Goal: Task Accomplishment & Management: Use online tool/utility

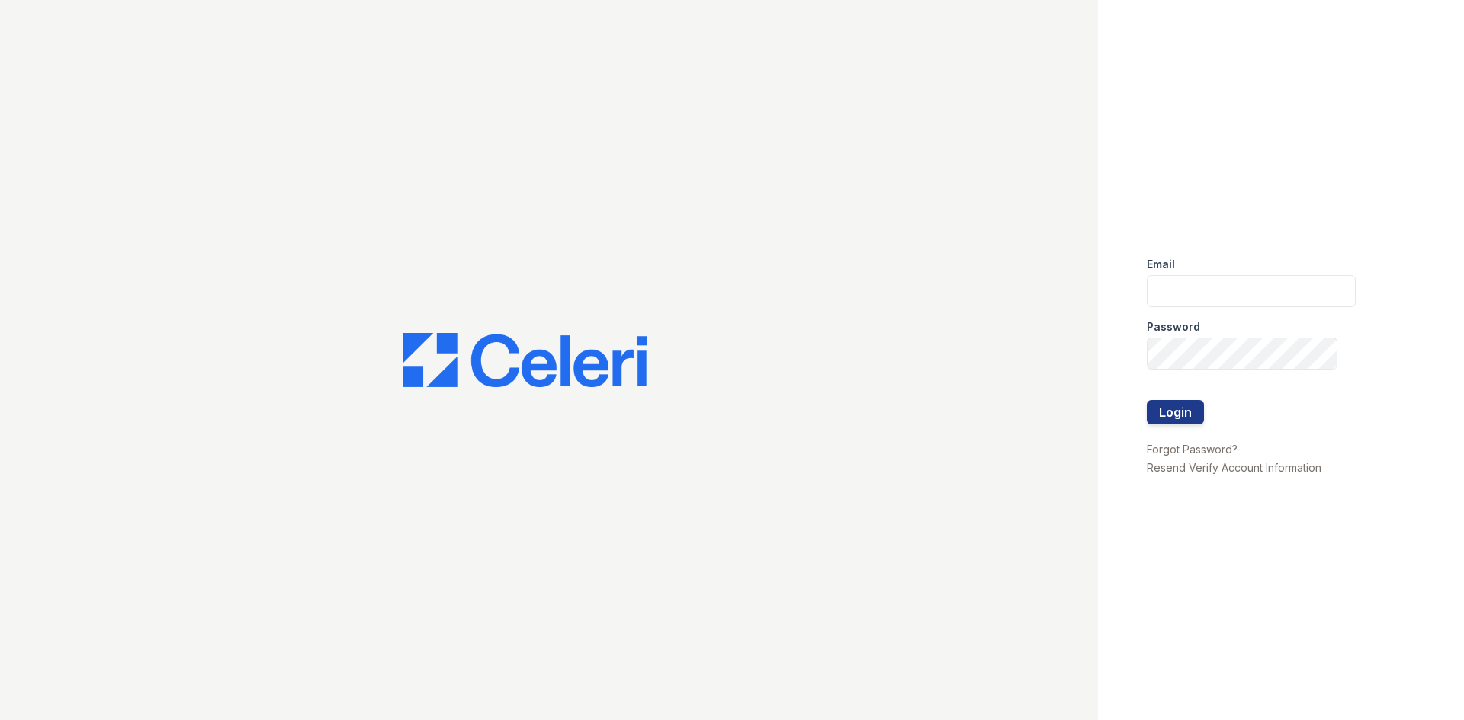
type input "residence.lm@cafmanagement.com"
click at [1172, 429] on div at bounding box center [1251, 432] width 209 height 15
click at [1172, 409] on button "Login" at bounding box center [1175, 412] width 57 height 24
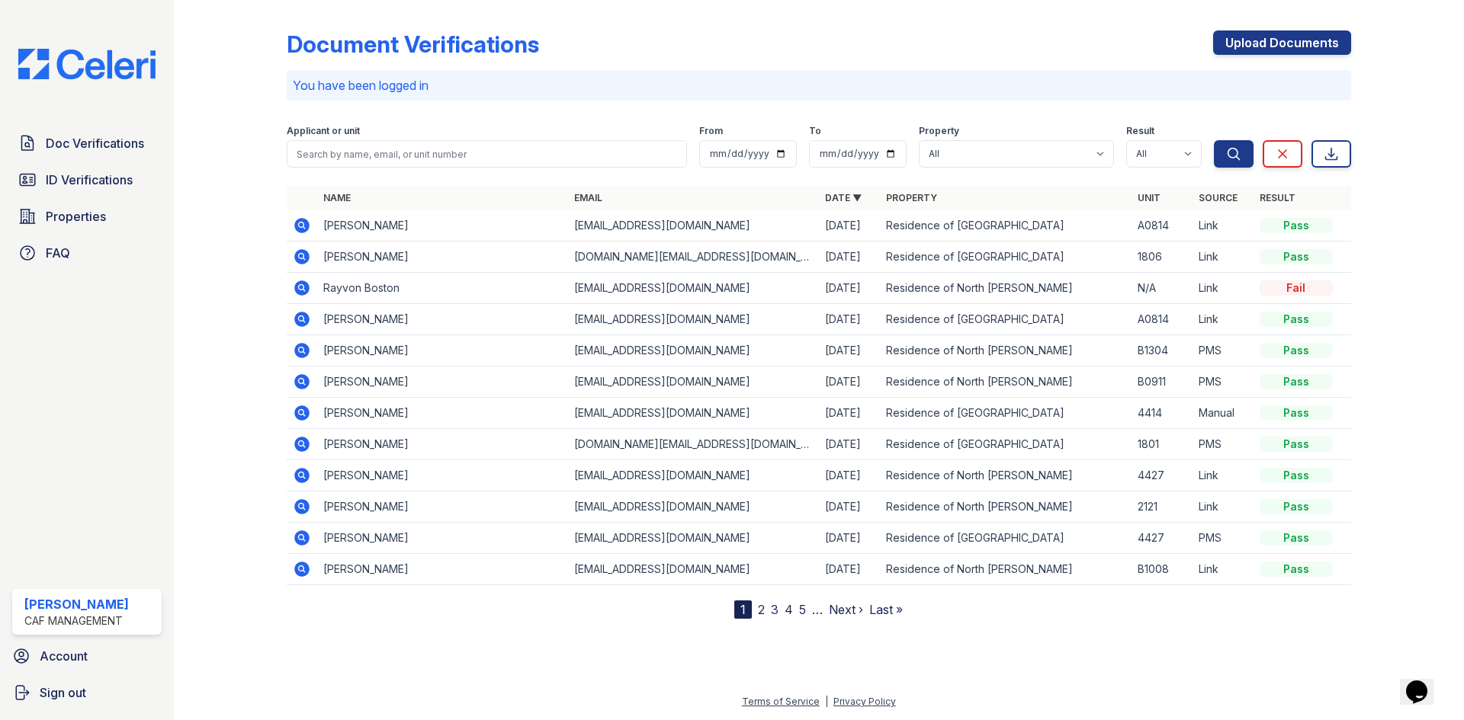
click at [762, 614] on link "2" at bounding box center [761, 609] width 7 height 15
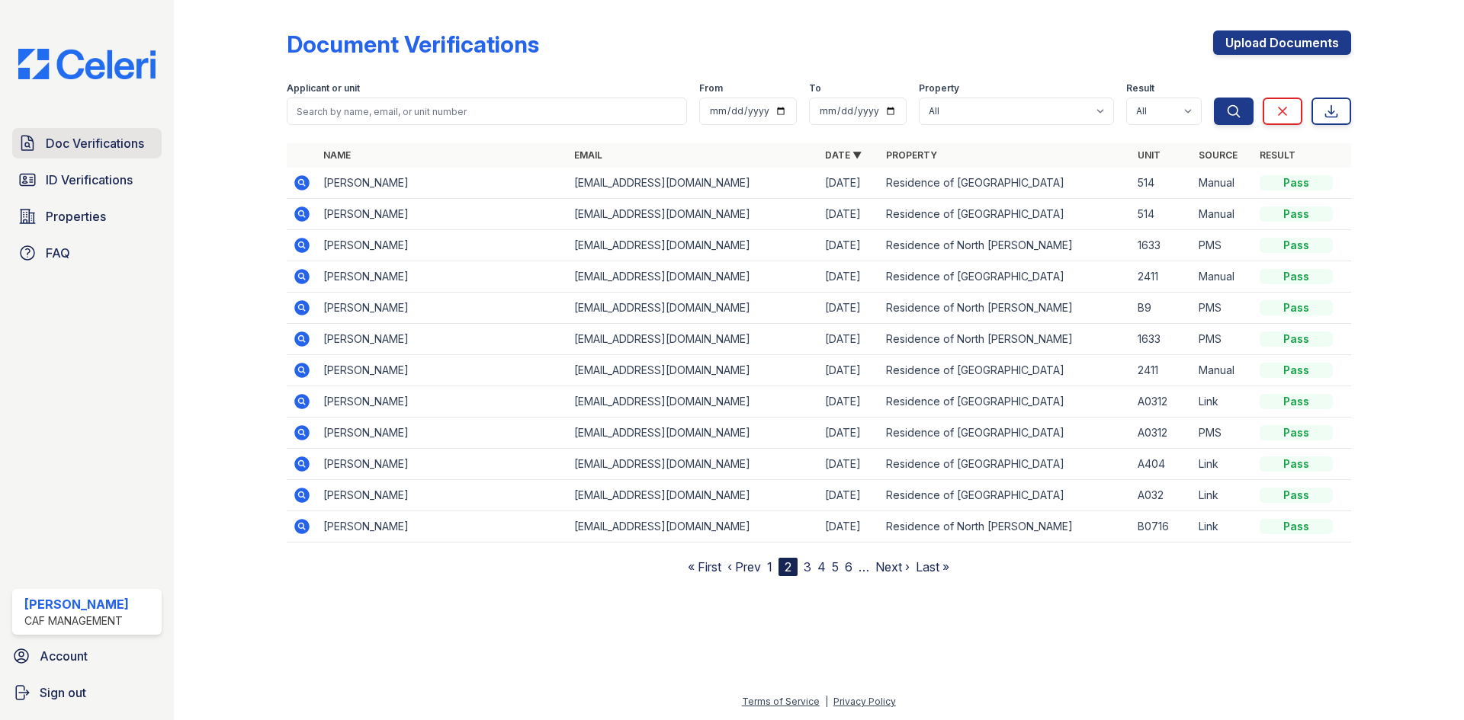
click at [115, 148] on span "Doc Verifications" at bounding box center [95, 143] width 98 height 18
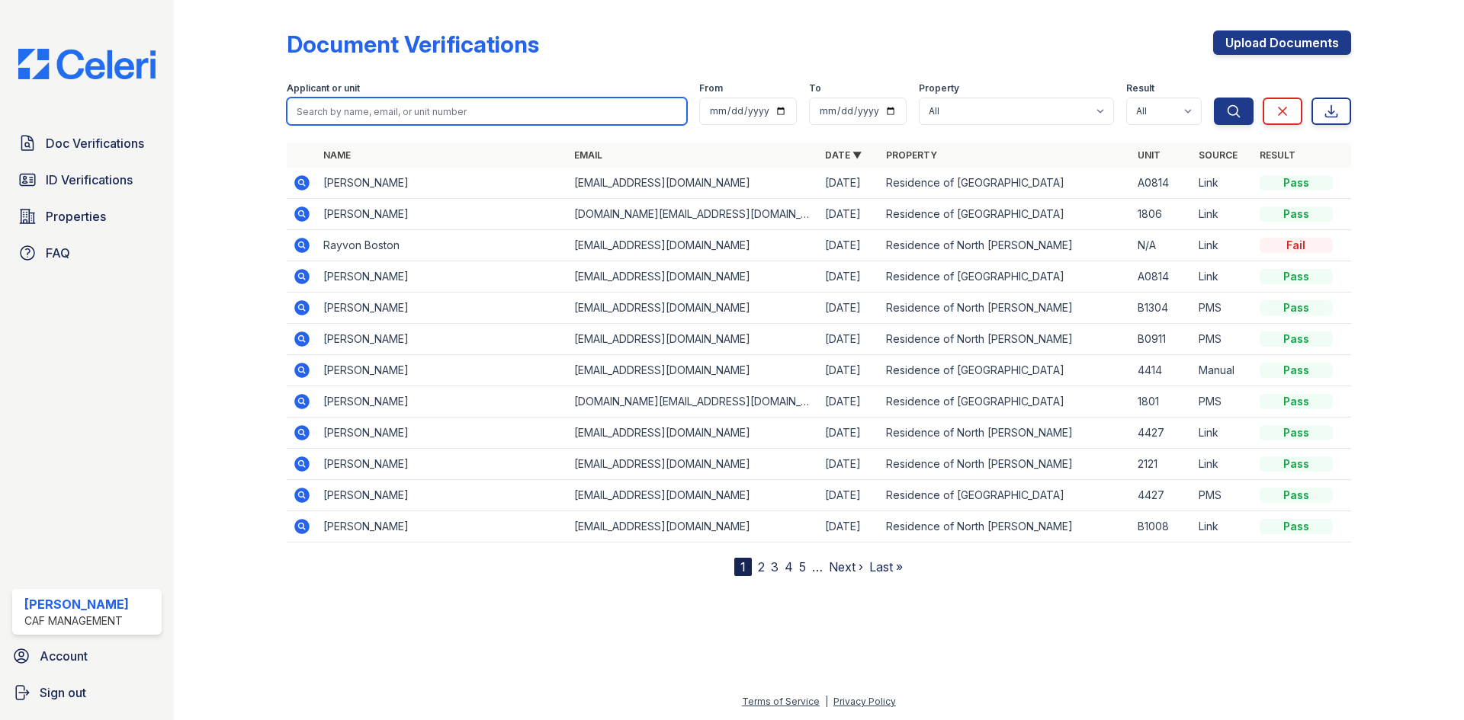
click at [407, 107] on input "search" at bounding box center [487, 111] width 400 height 27
click at [297, 333] on icon at bounding box center [302, 339] width 18 height 18
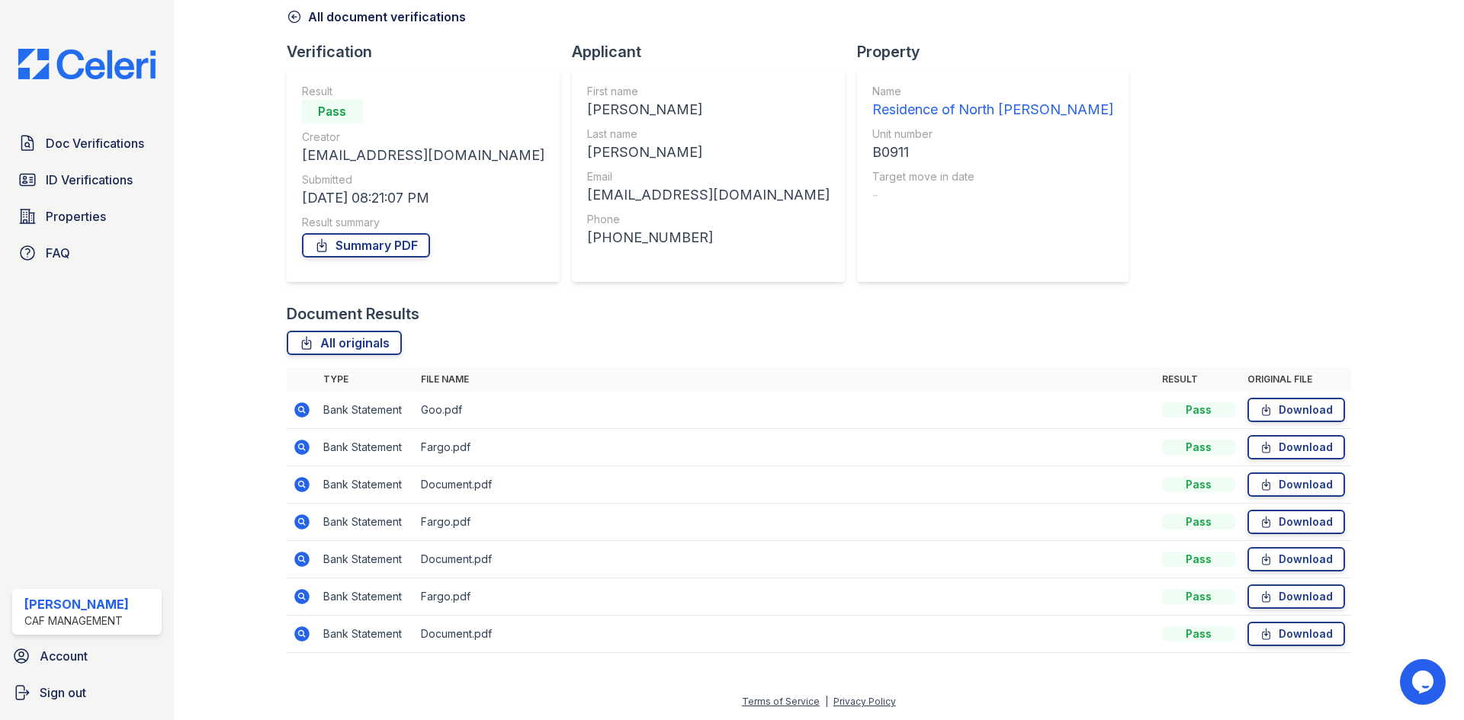
click at [305, 635] on icon at bounding box center [301, 634] width 15 height 15
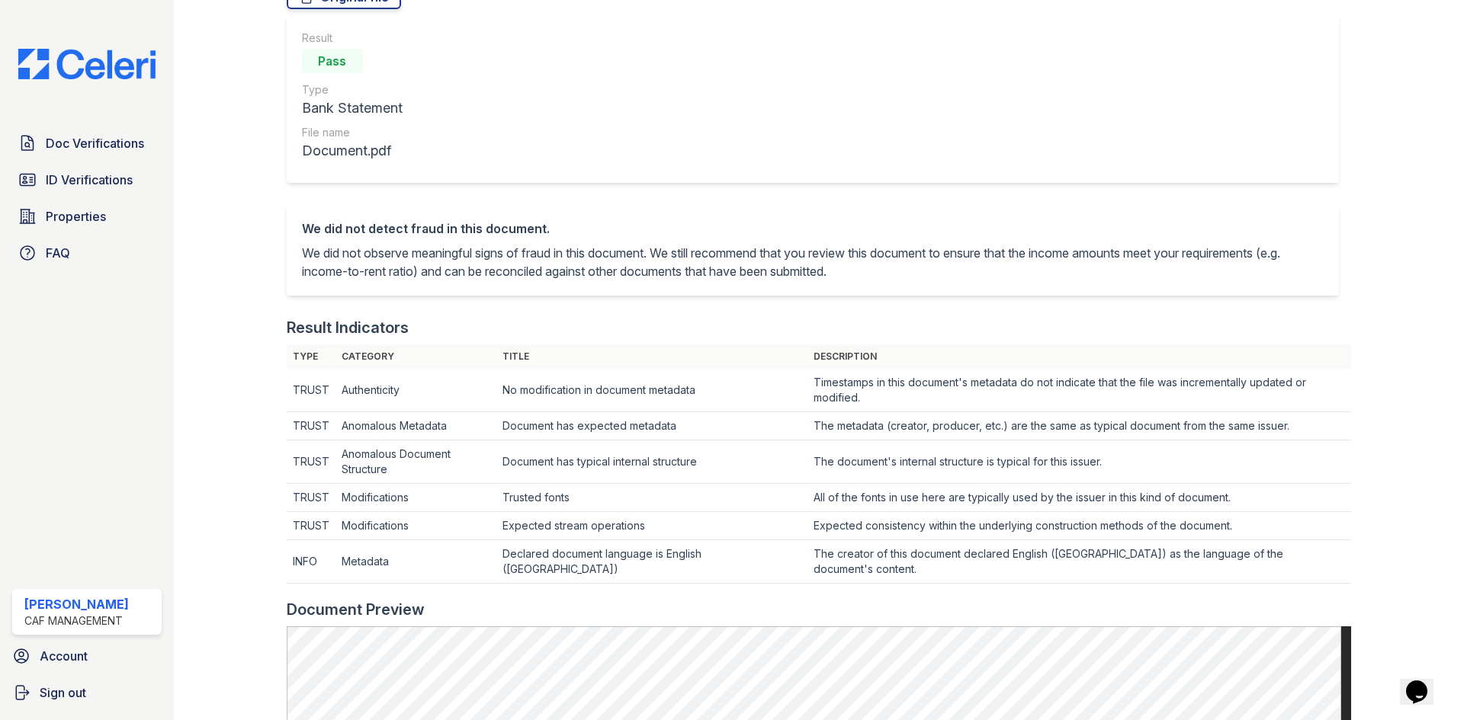
scroll to position [76, 0]
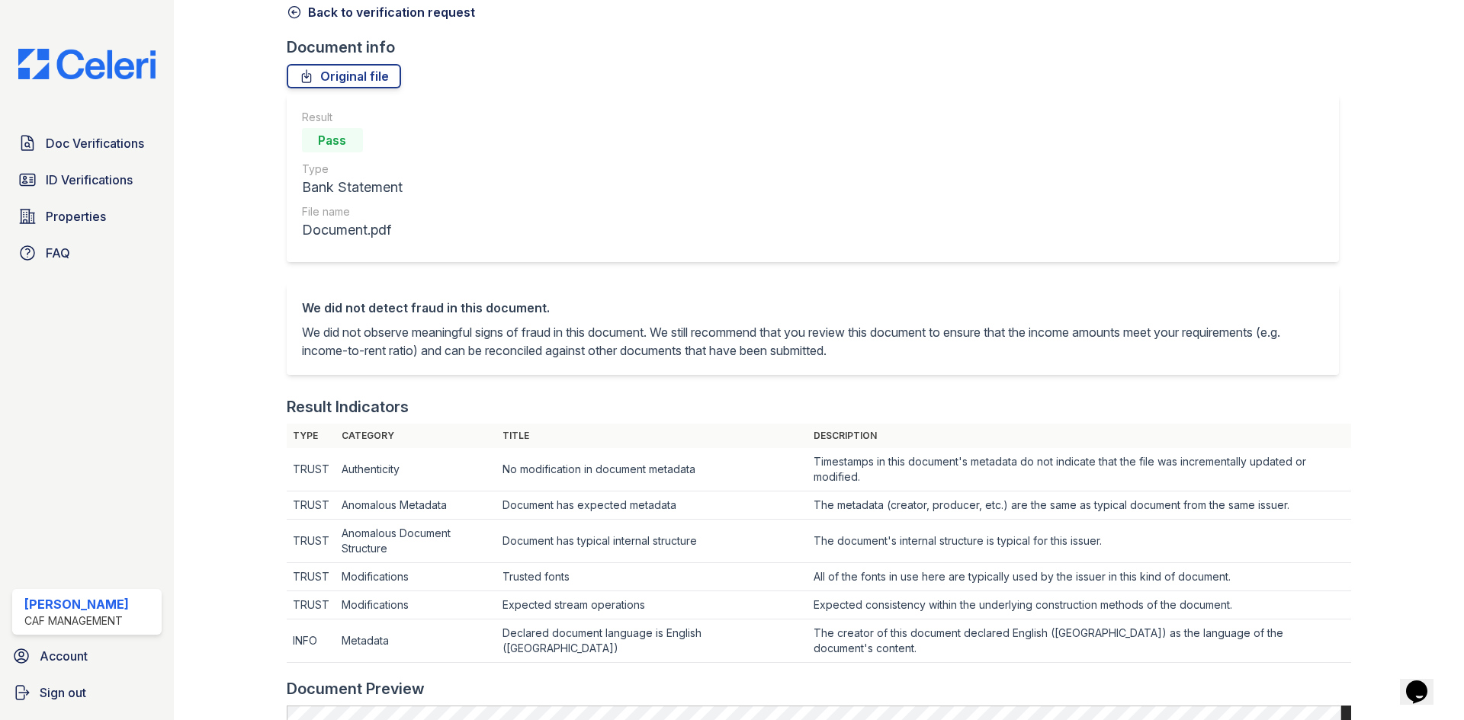
click at [292, 12] on icon at bounding box center [293, 12] width 11 height 11
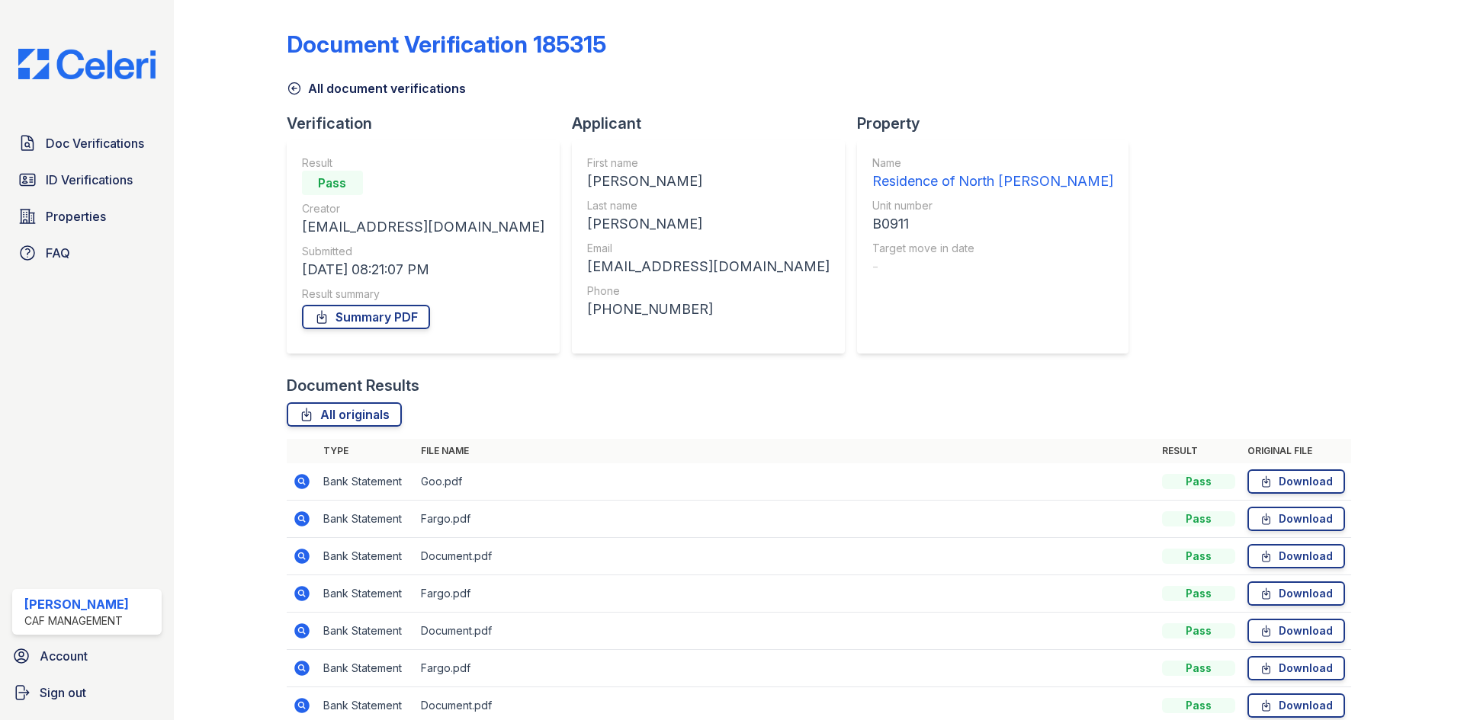
click at [299, 477] on icon at bounding box center [301, 481] width 15 height 15
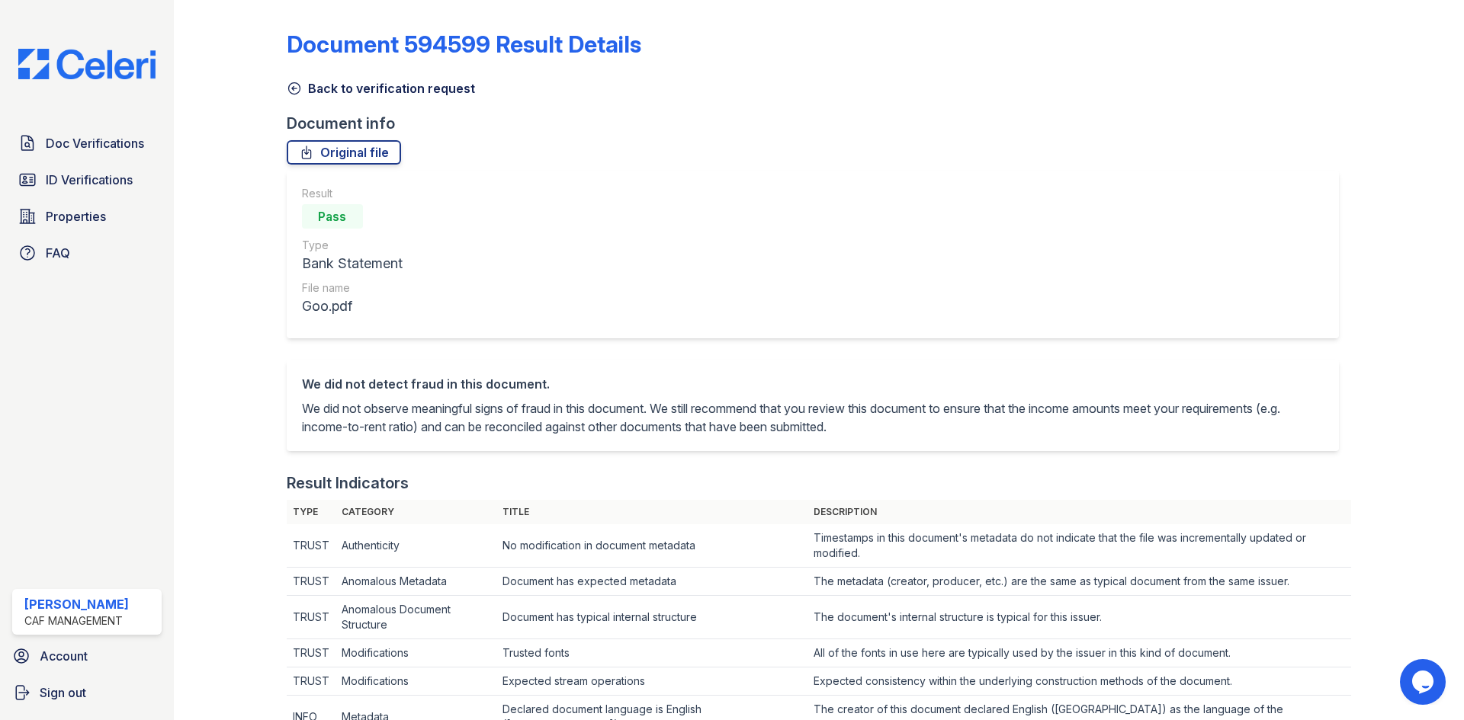
click at [290, 91] on icon at bounding box center [294, 88] width 15 height 15
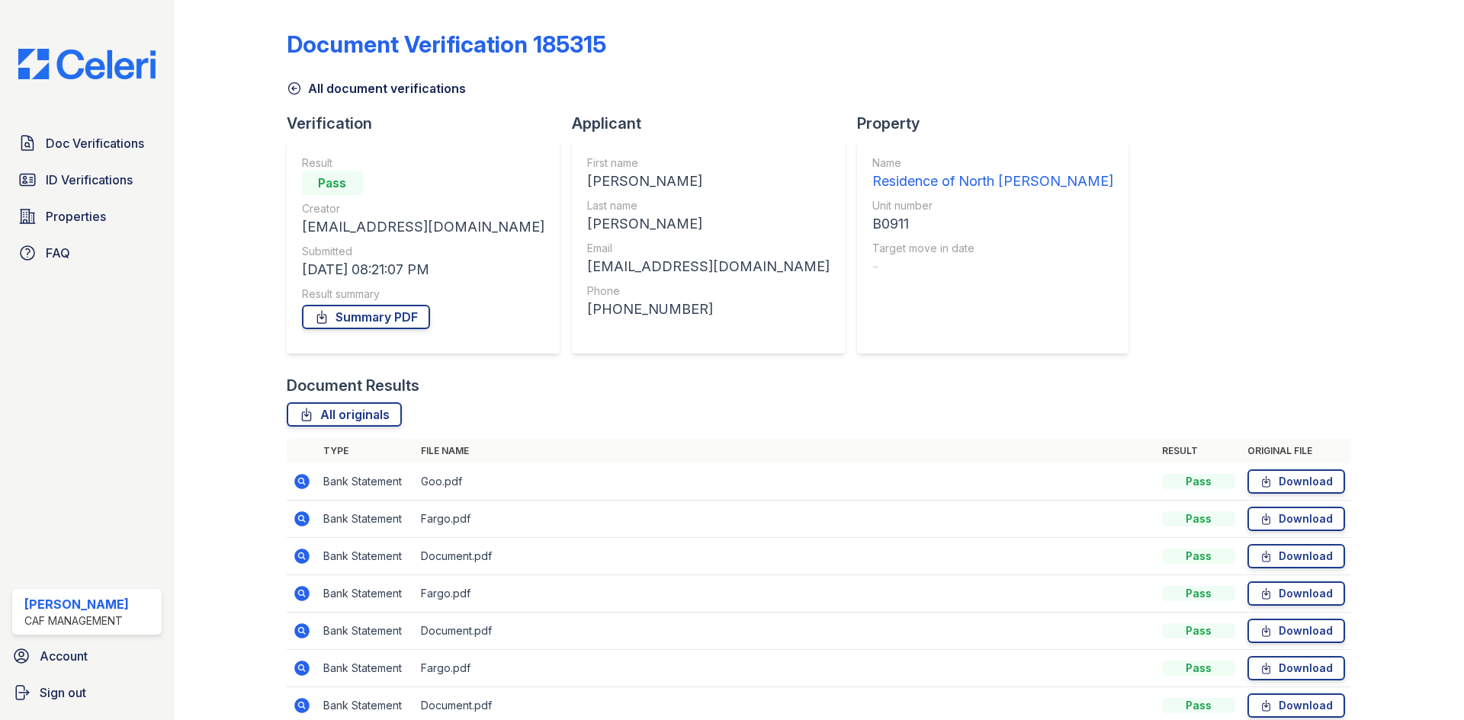
click at [308, 521] on icon at bounding box center [301, 519] width 15 height 15
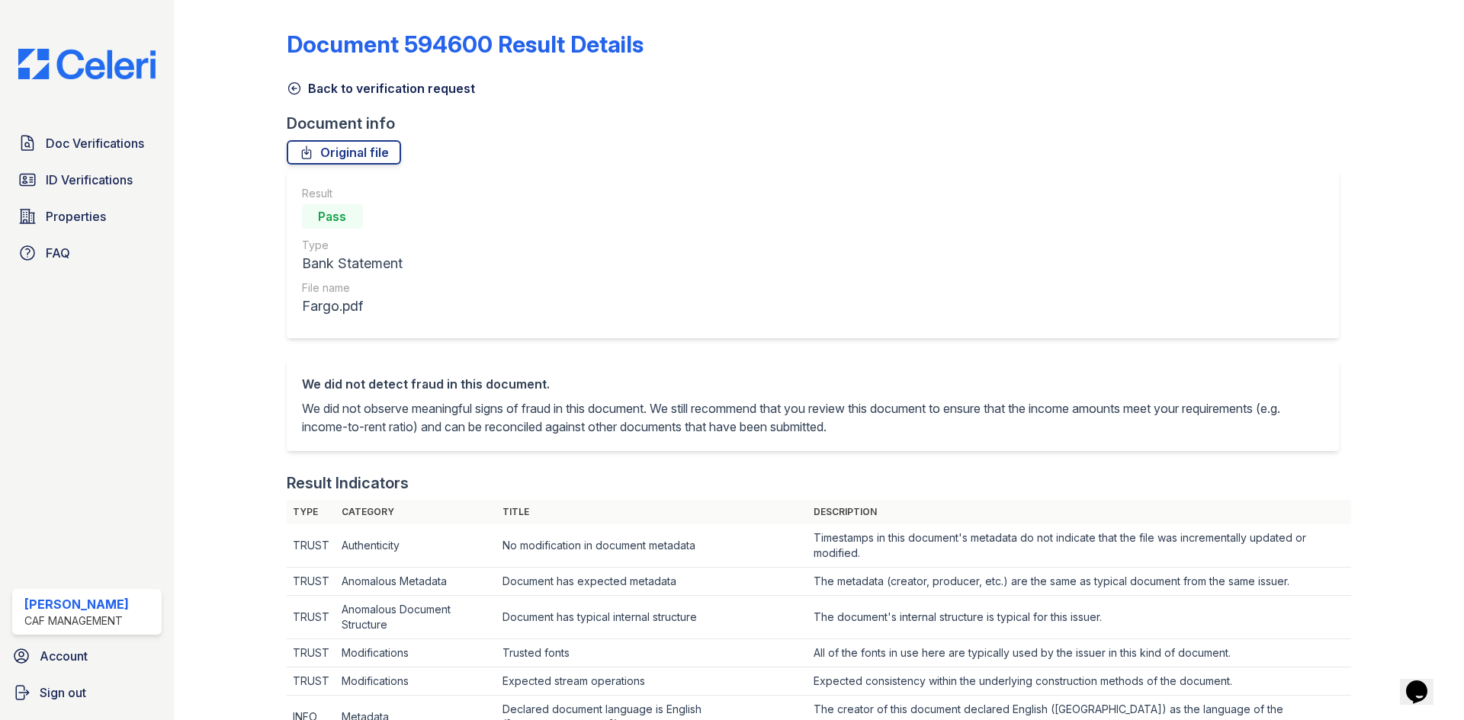
click at [297, 84] on icon at bounding box center [293, 88] width 11 height 11
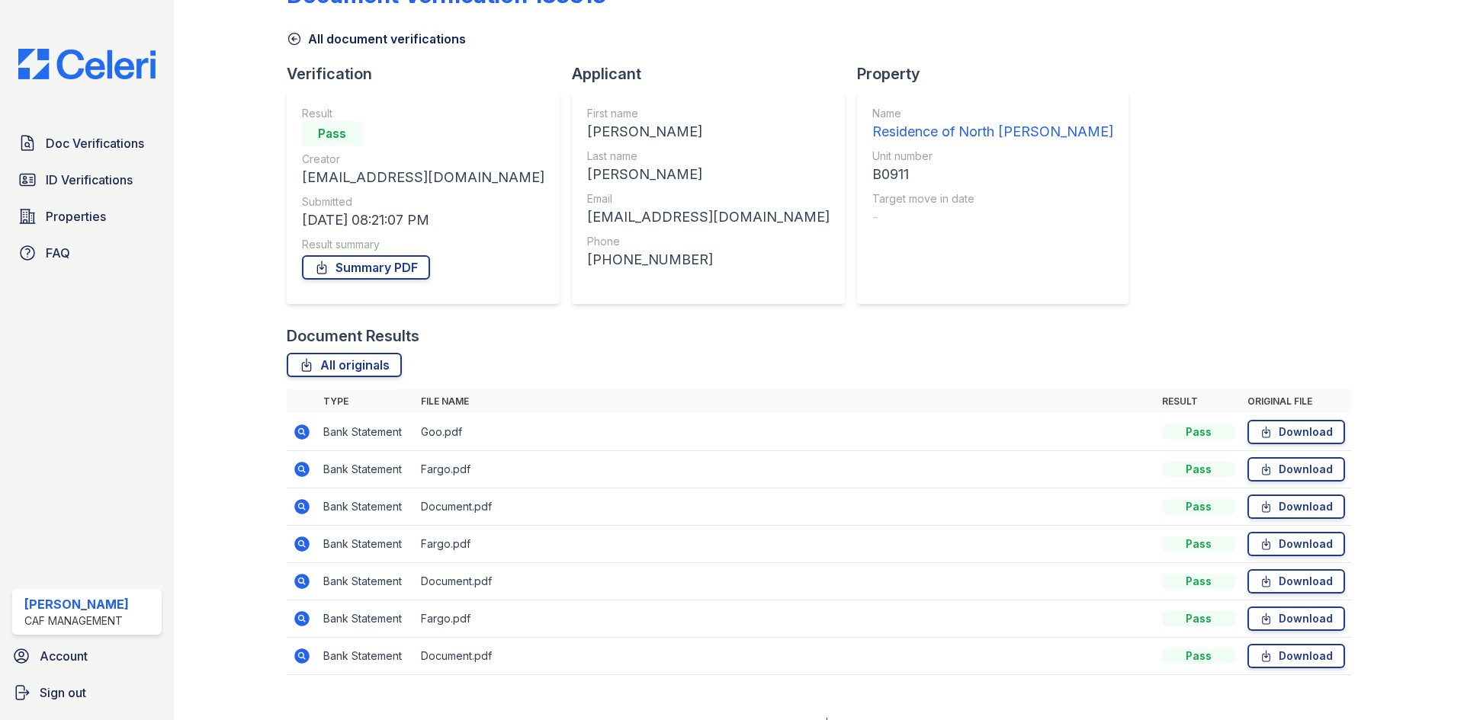
scroll to position [72, 0]
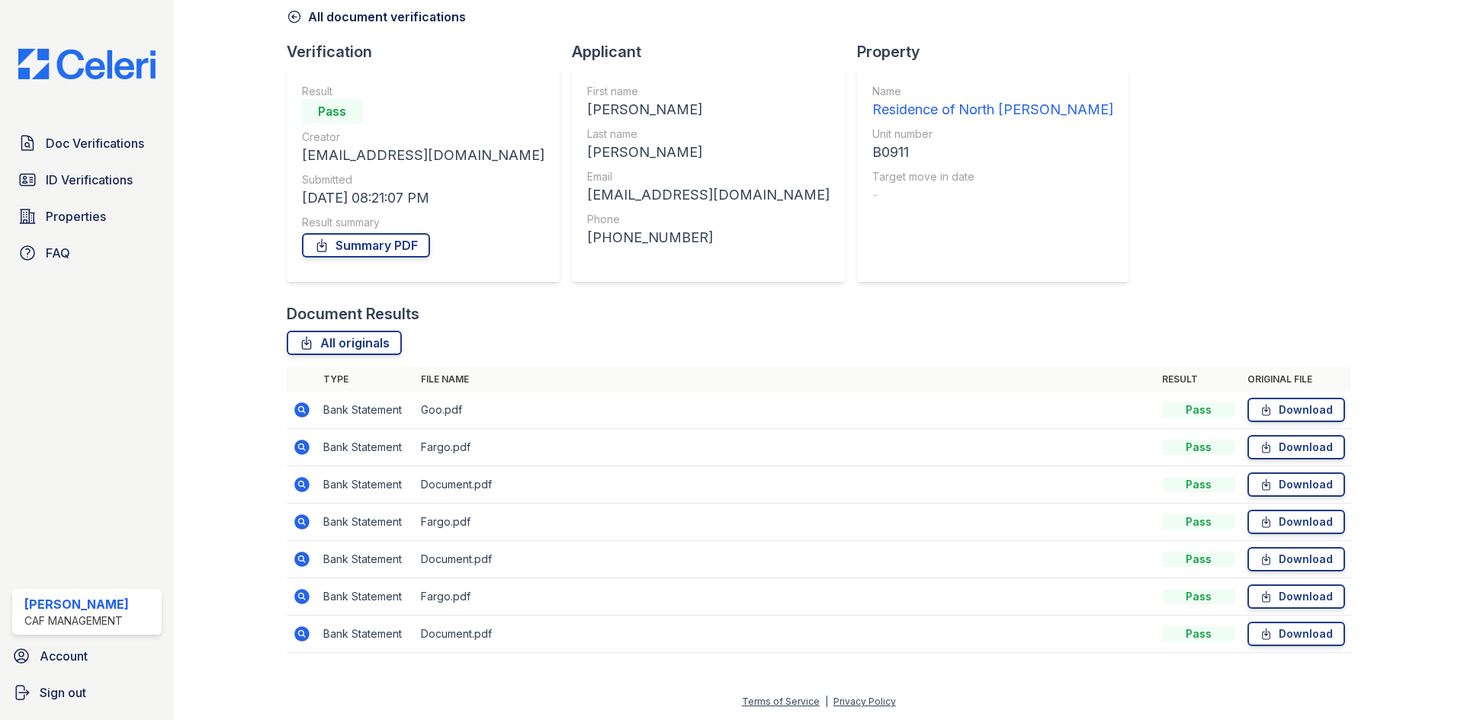
click at [295, 482] on icon at bounding box center [301, 484] width 15 height 15
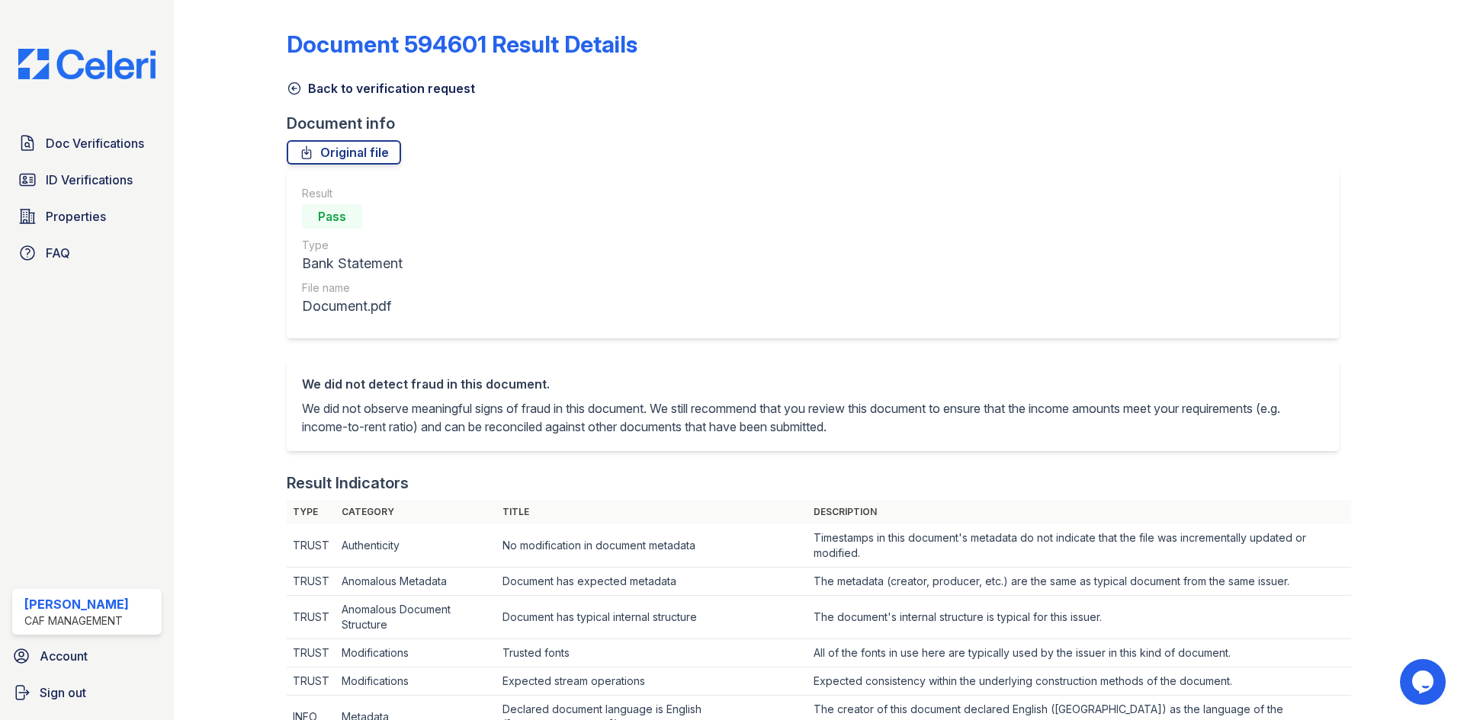
click at [294, 88] on icon at bounding box center [294, 88] width 15 height 15
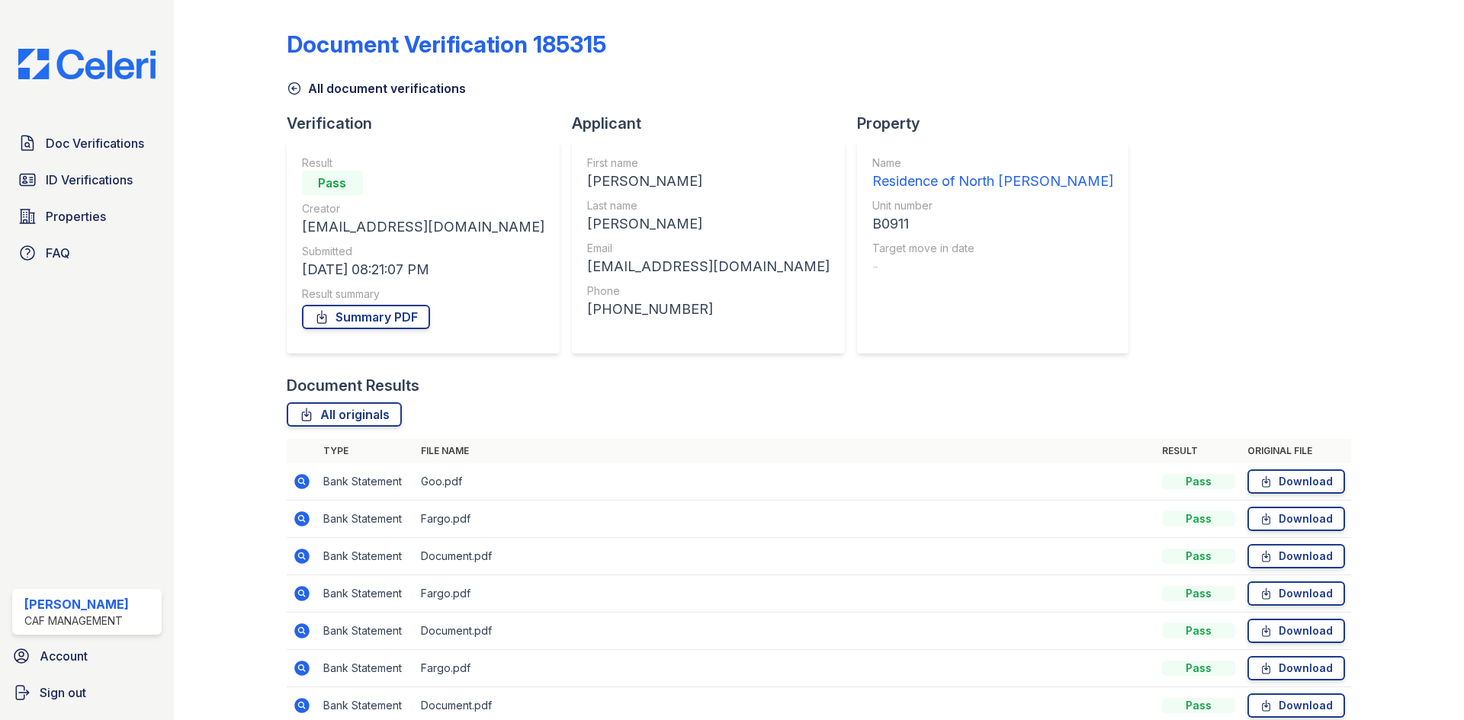
click at [298, 483] on icon at bounding box center [302, 482] width 18 height 18
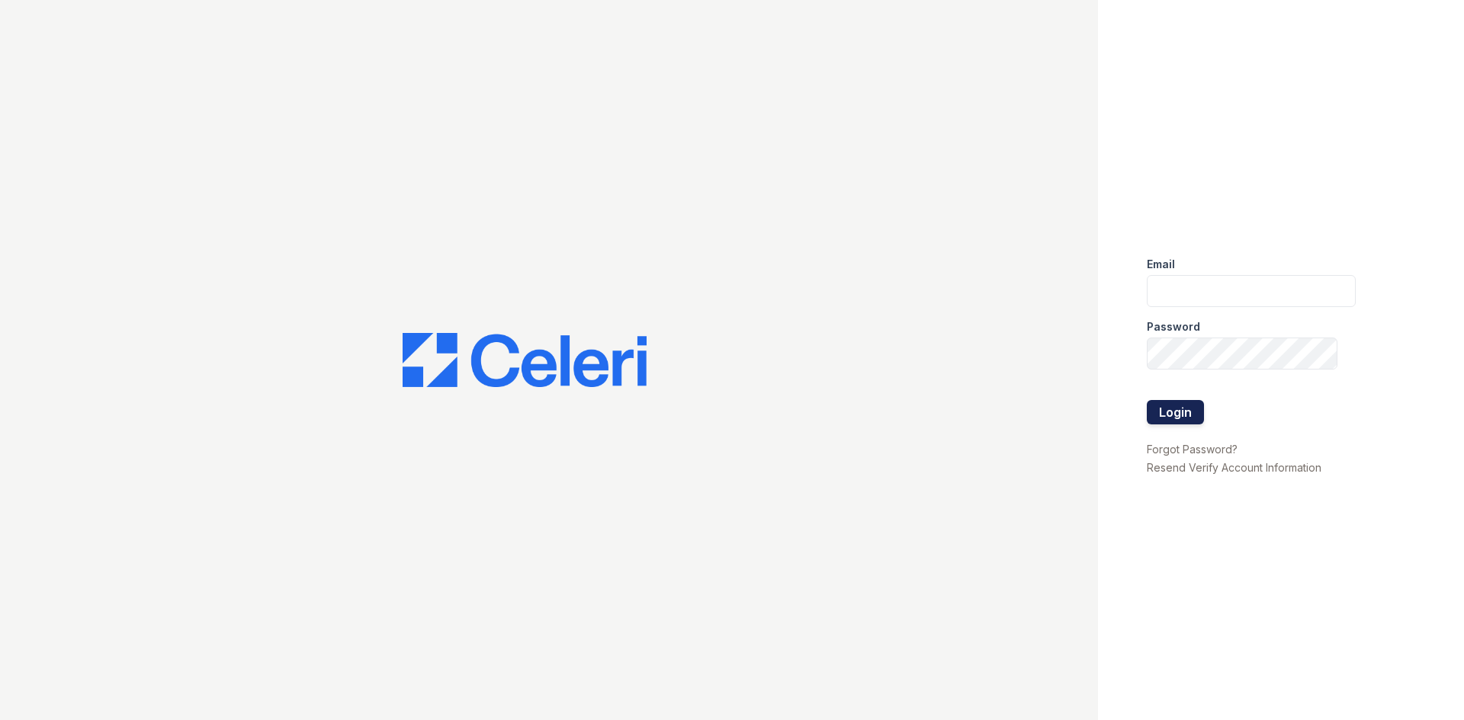
type input "[EMAIL_ADDRESS][DOMAIN_NAME]"
click at [1168, 419] on button "Login" at bounding box center [1175, 412] width 57 height 24
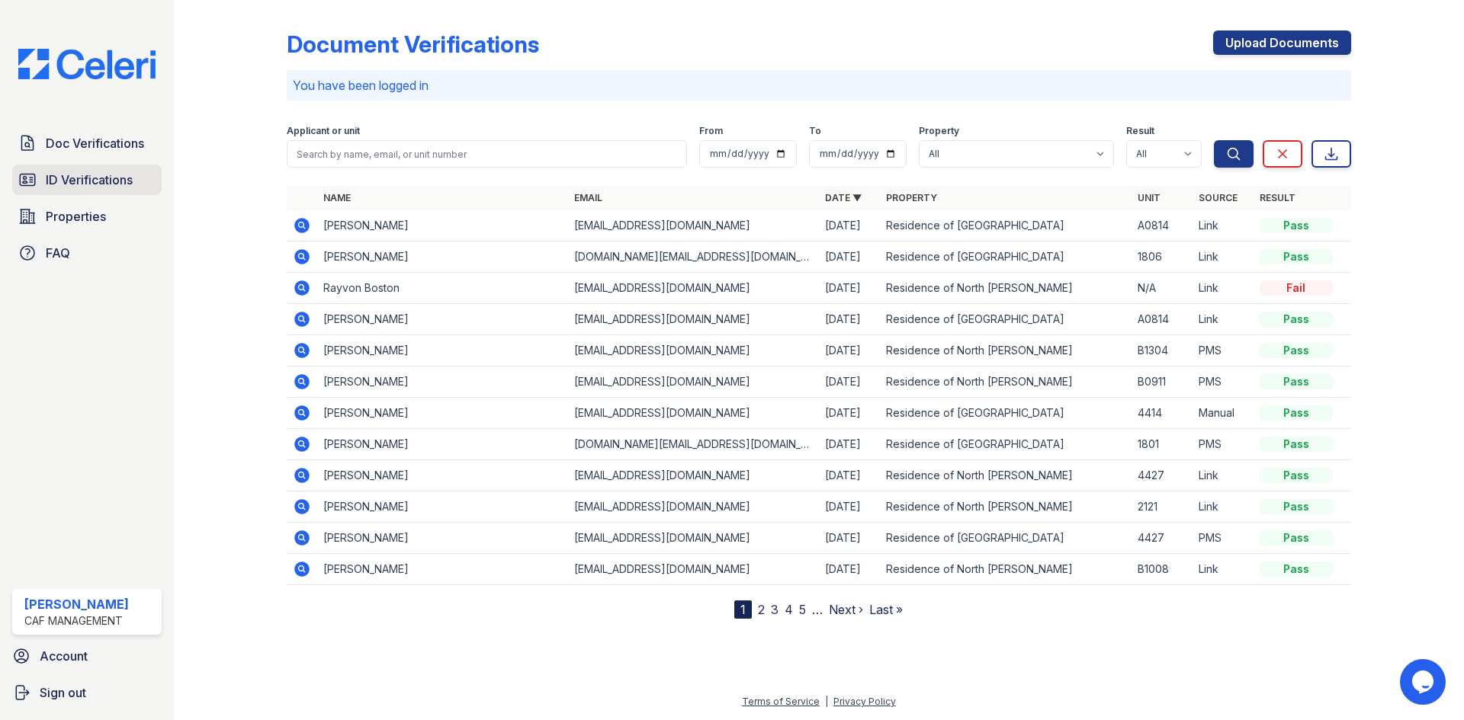
click at [101, 185] on span "ID Verifications" at bounding box center [89, 180] width 87 height 18
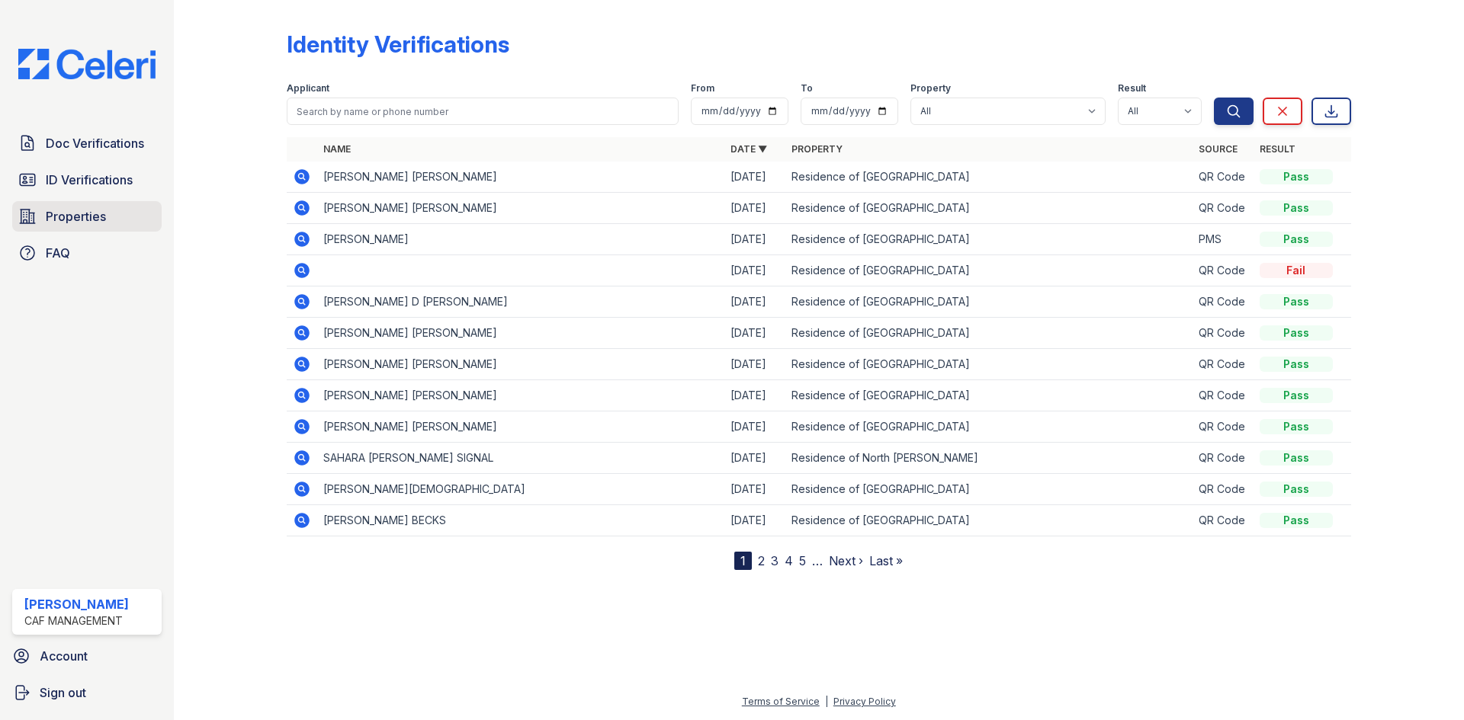
click at [72, 227] on link "Properties" at bounding box center [86, 216] width 149 height 30
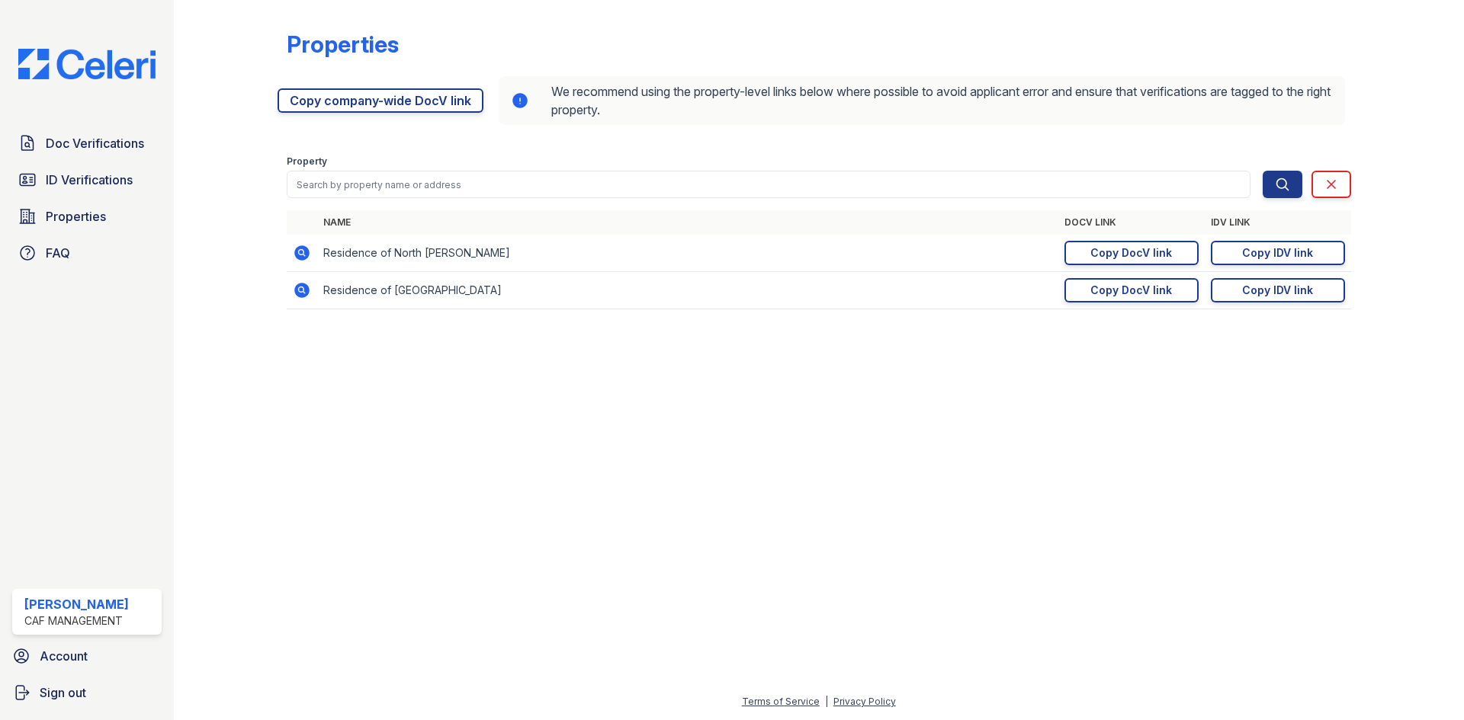
drag, startPoint x: 1288, startPoint y: 255, endPoint x: 1119, endPoint y: 197, distance: 178.2
click at [1289, 255] on div "Copy IDV link" at bounding box center [1277, 252] width 71 height 15
